Goal: Task Accomplishment & Management: Use online tool/utility

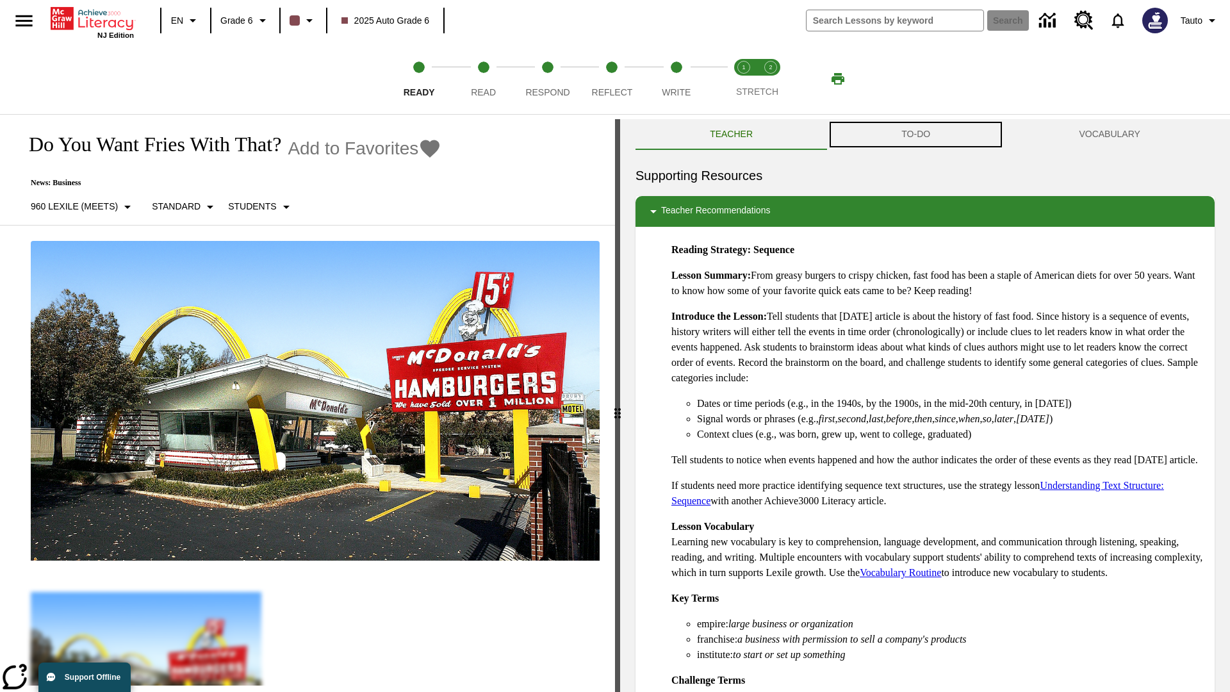
click at [916, 134] on button "TO-DO" at bounding box center [915, 134] width 177 height 31
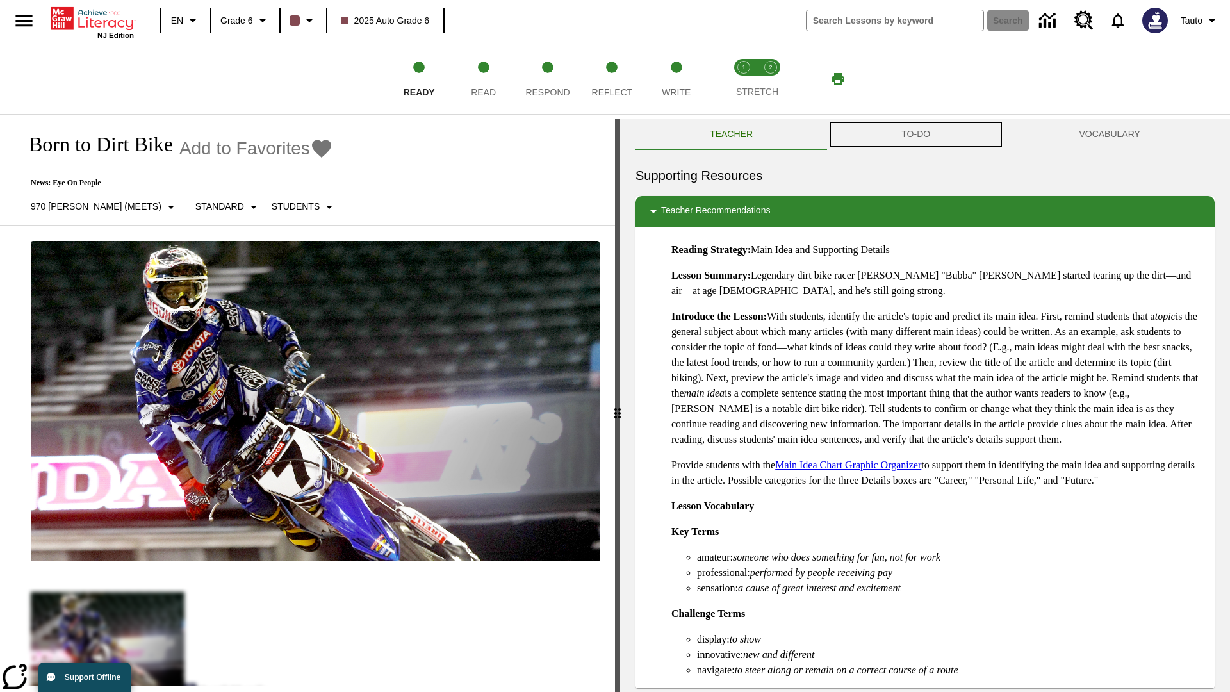
click at [916, 134] on button "TO-DO" at bounding box center [915, 134] width 177 height 31
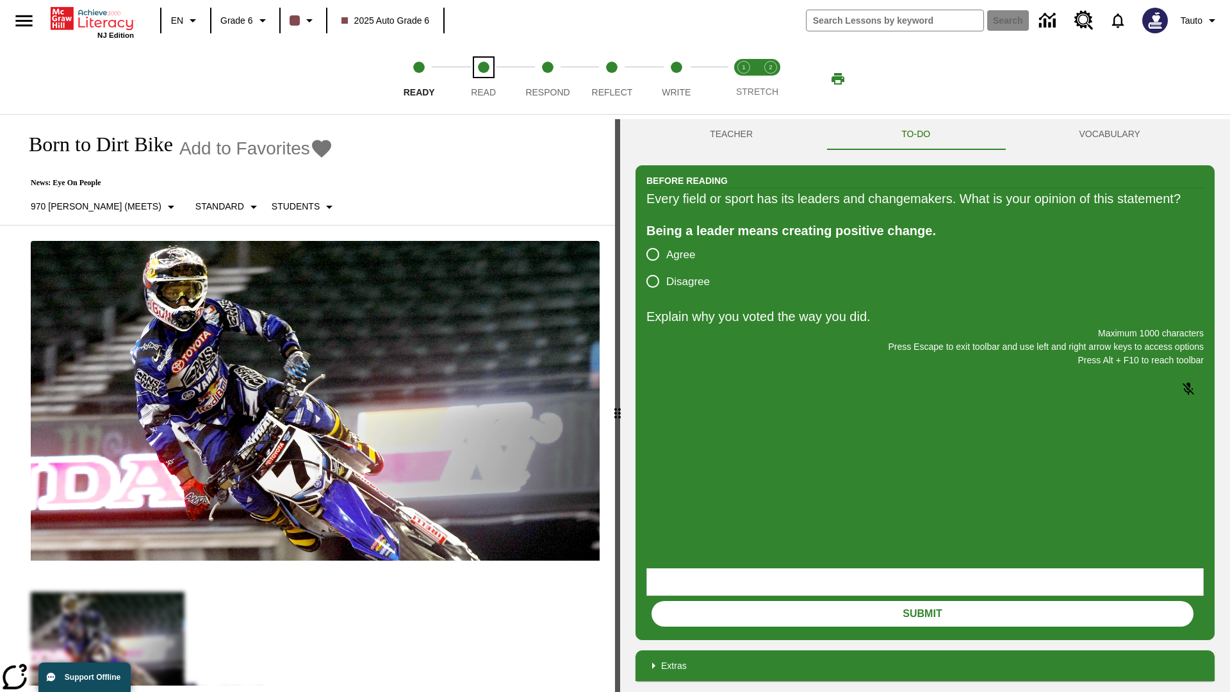
click at [483, 79] on span "Read" at bounding box center [483, 87] width 25 height 23
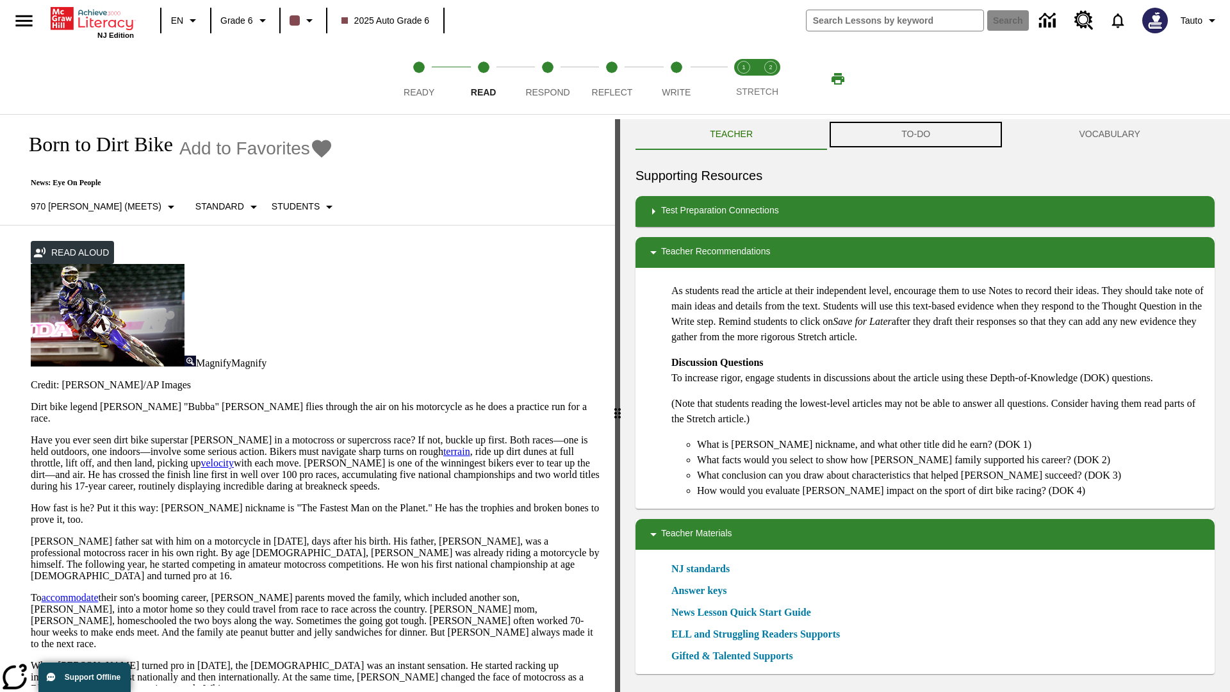
scroll to position [1, 0]
click at [916, 134] on button "TO-DO" at bounding box center [915, 134] width 177 height 31
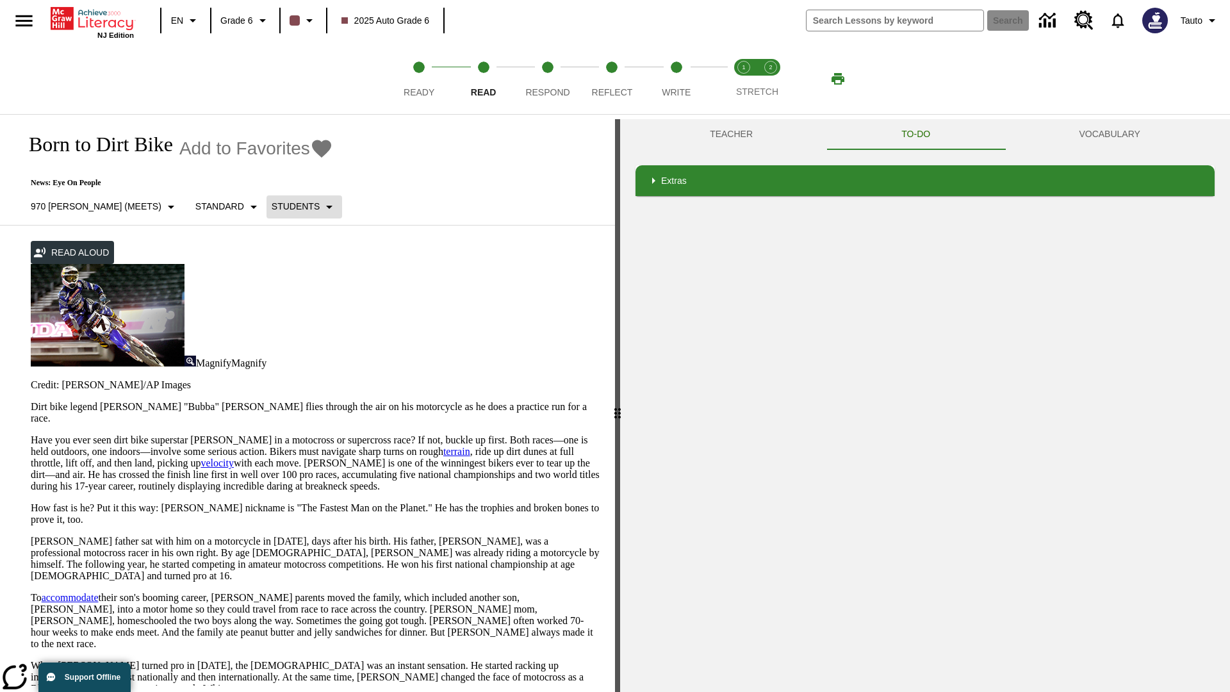
click at [272, 206] on p "Students" at bounding box center [296, 206] width 48 height 13
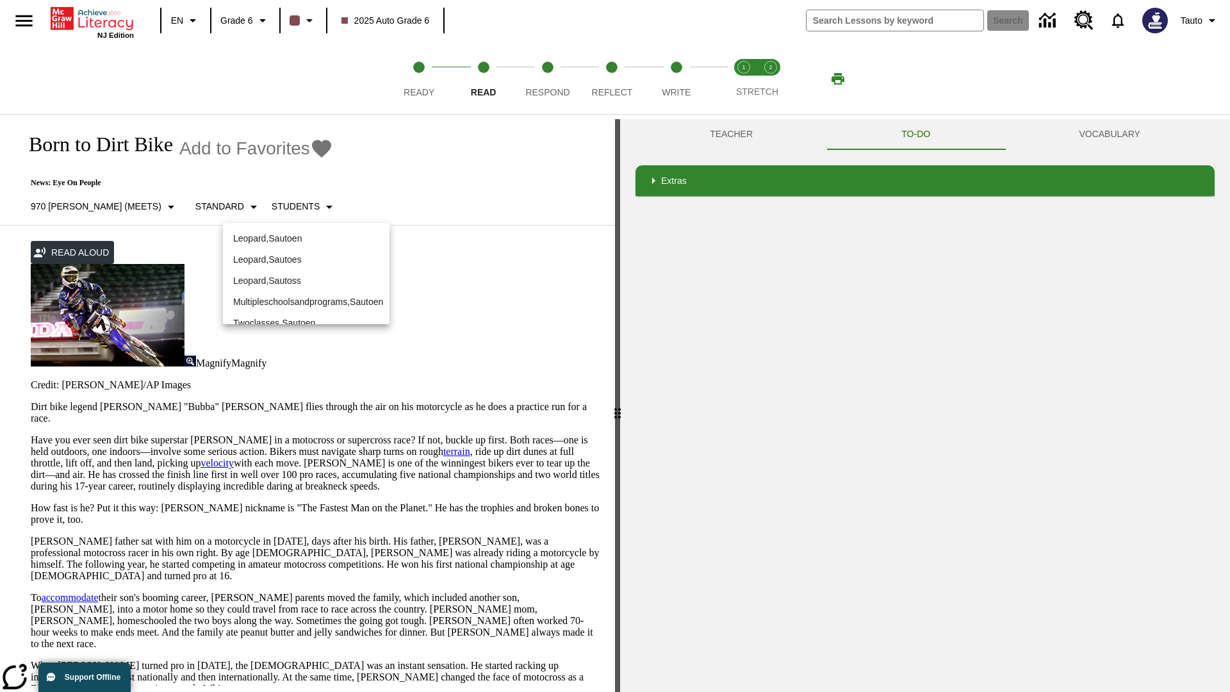
click at [306, 238] on p "Leopard , Sautoen" at bounding box center [306, 238] width 146 height 13
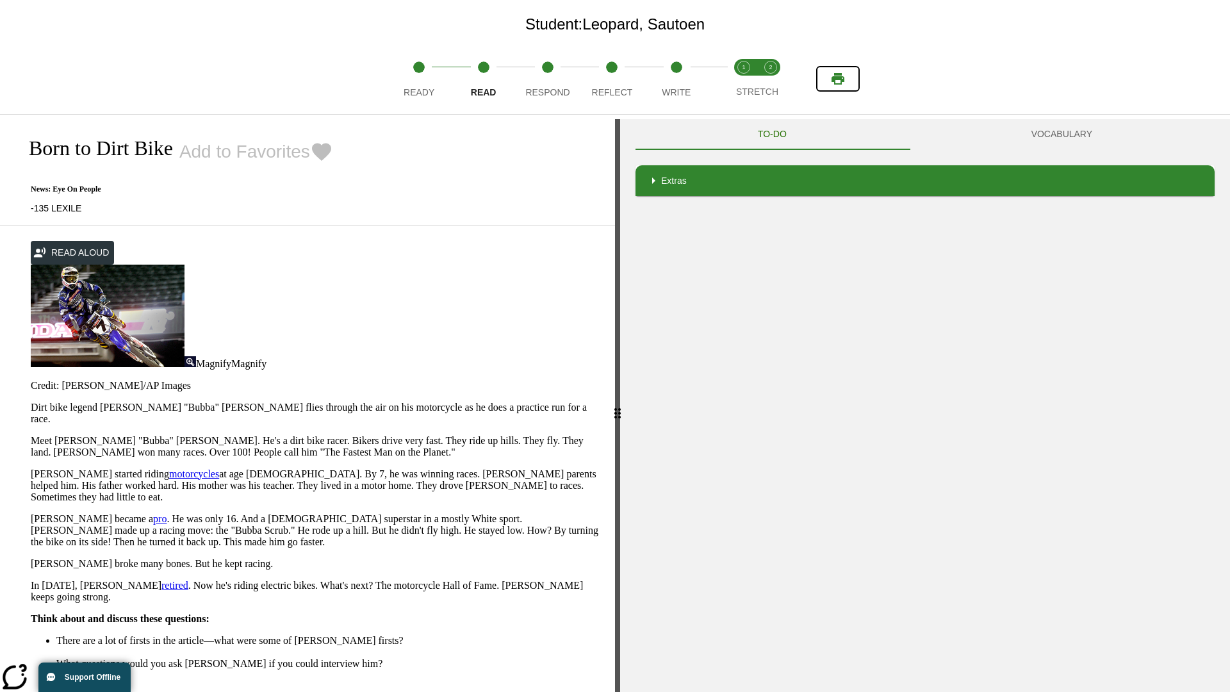
click at [838, 79] on icon "Print" at bounding box center [837, 79] width 13 height 12
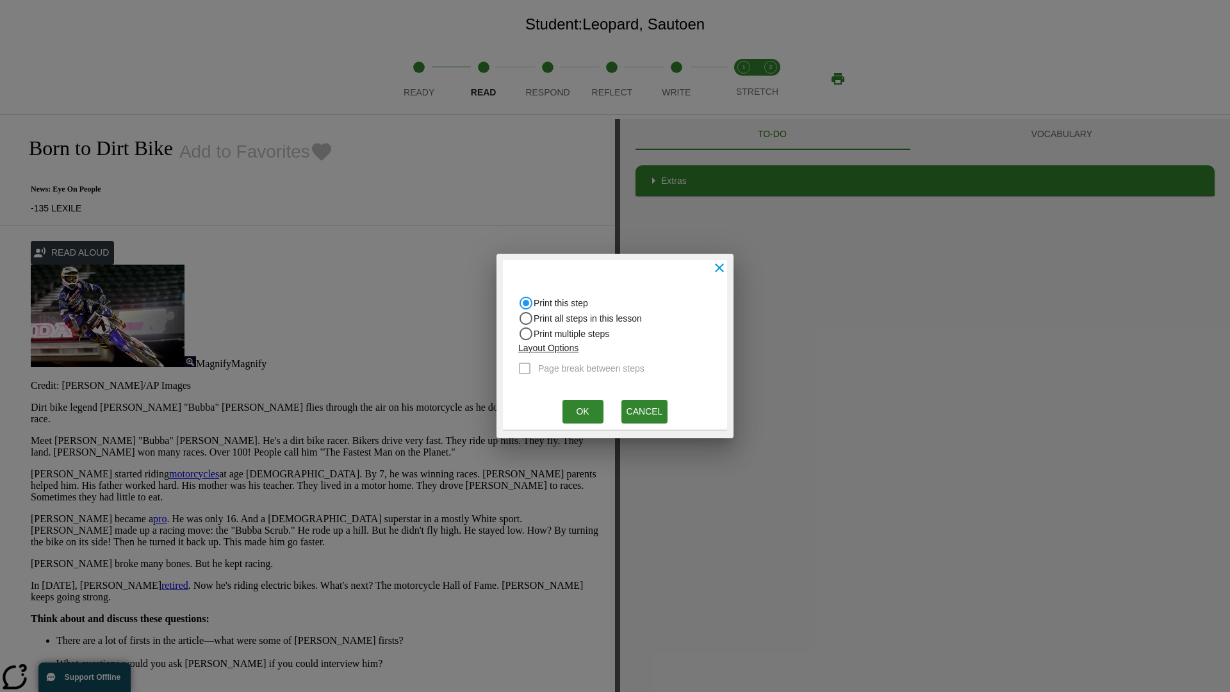
click at [526, 318] on input "Print all steps in this lesson" at bounding box center [525, 318] width 15 height 15
radio input "true"
radio input "false"
checkbox input "true"
click at [582, 411] on button "Ok" at bounding box center [582, 412] width 41 height 24
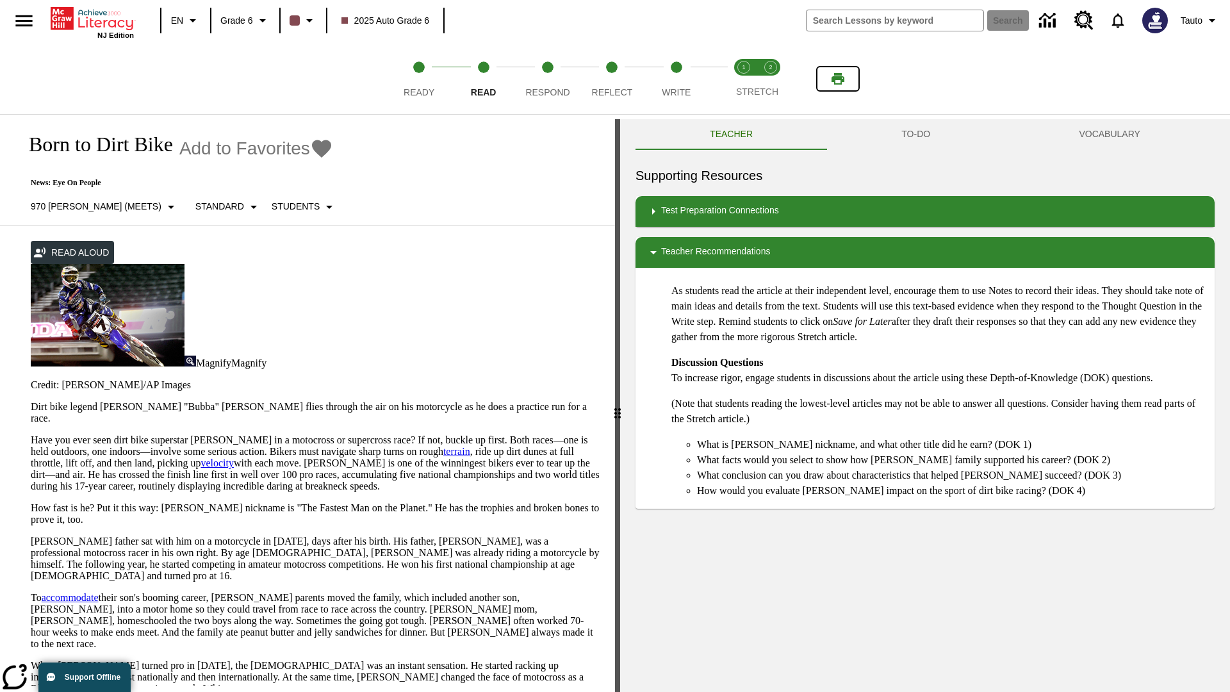
click at [838, 79] on icon "Print" at bounding box center [837, 79] width 13 height 12
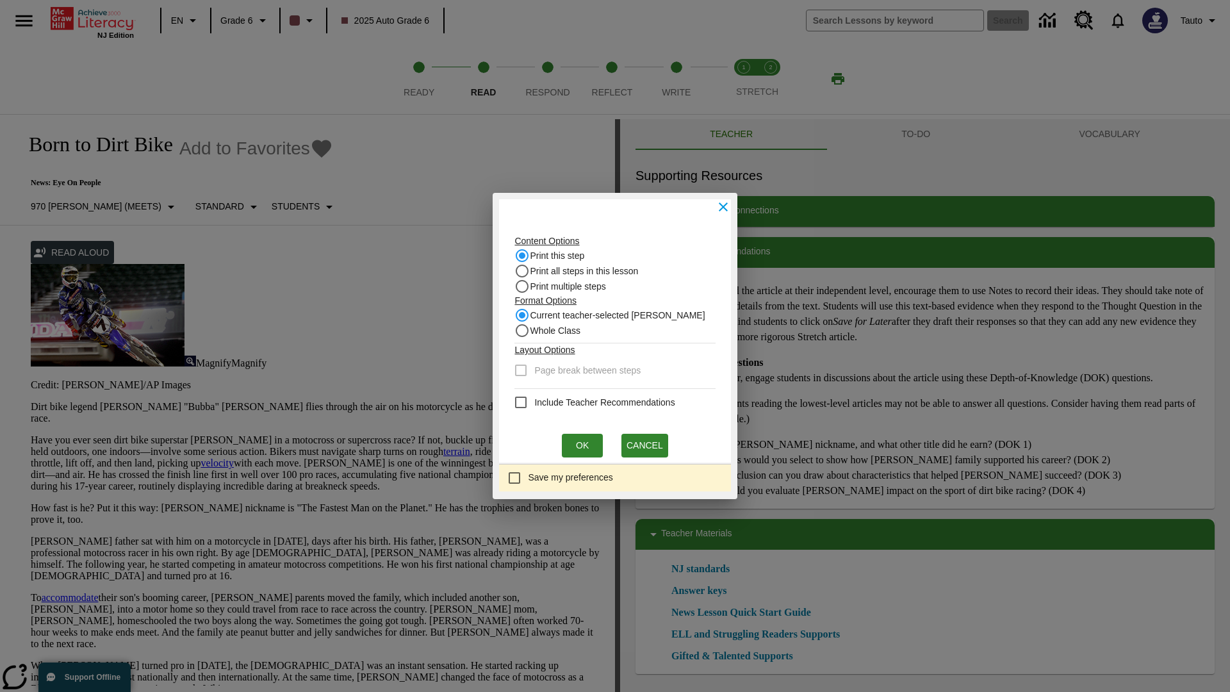
click at [526, 256] on input "Print this step" at bounding box center [521, 255] width 15 height 15
click at [526, 330] on input "Whole Class" at bounding box center [521, 330] width 15 height 15
radio input "true"
radio input "false"
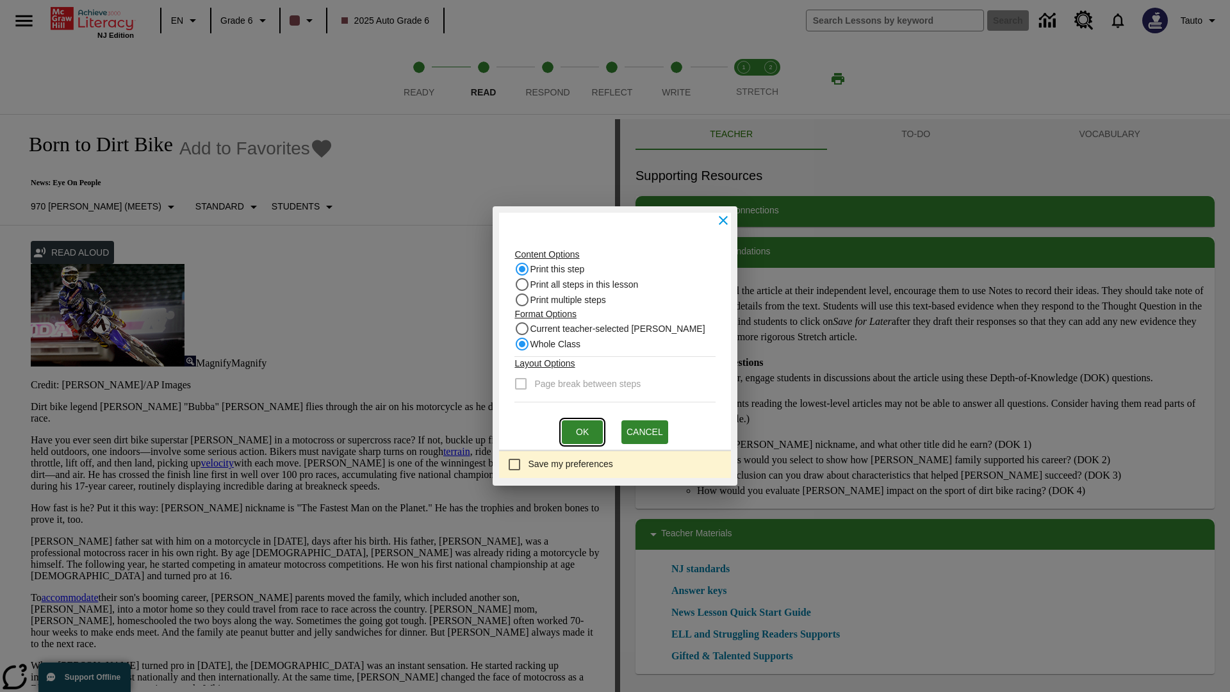
click at [582, 432] on button "Ok" at bounding box center [582, 432] width 41 height 24
